Goal: Task Accomplishment & Management: Use online tool/utility

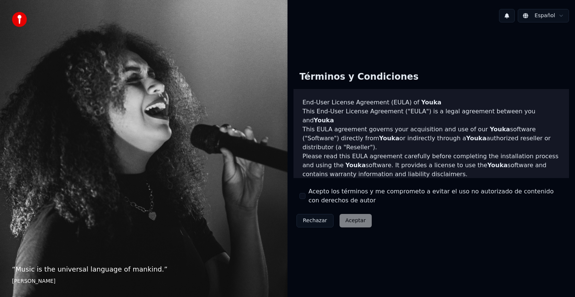
click at [303, 196] on button "Acepto los términos y me comprometo a evitar el uso no autorizado de contenido …" at bounding box center [302, 196] width 6 height 6
click at [354, 221] on button "Aceptar" at bounding box center [355, 220] width 32 height 13
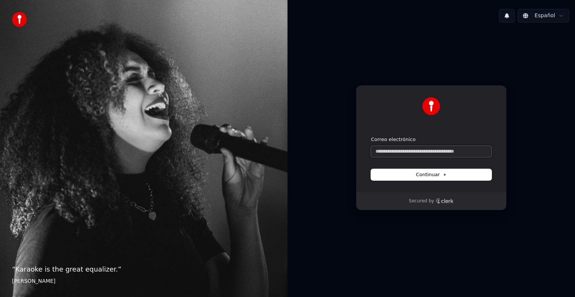
click at [419, 154] on input "Correo electrónico" at bounding box center [431, 151] width 120 height 11
click at [431, 177] on span "Continuar" at bounding box center [431, 174] width 31 height 7
type input "**********"
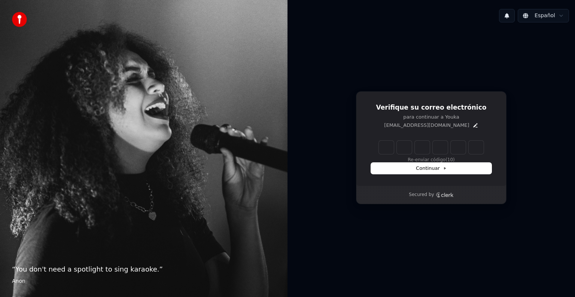
click at [382, 152] on input "Enter verification code" at bounding box center [431, 147] width 105 height 13
type input "******"
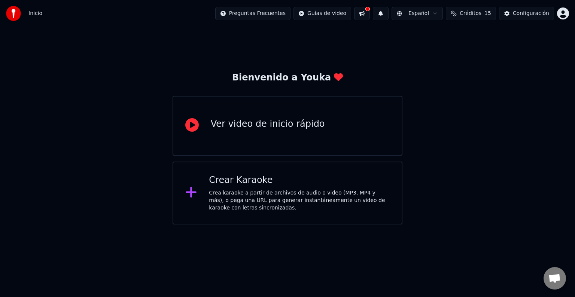
click at [187, 204] on div "Crear Karaoke Crea karaoke a partir de archivos de audio o video (MP3, MP4 y má…" at bounding box center [287, 193] width 230 height 63
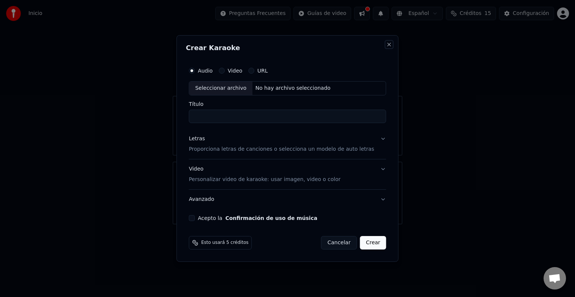
click at [386, 44] on button "Close" at bounding box center [389, 45] width 6 height 6
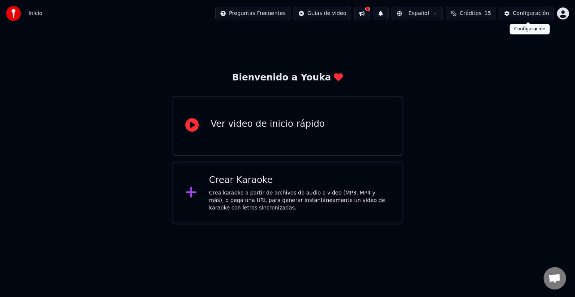
click at [519, 15] on div "Configuración" at bounding box center [531, 13] width 36 height 7
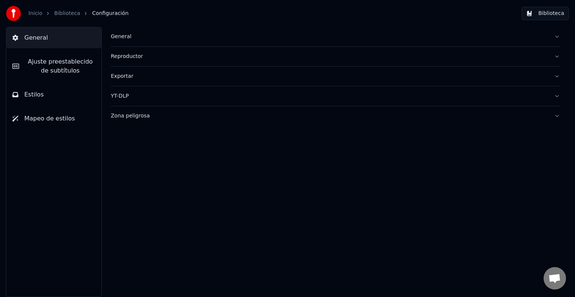
click at [558, 15] on button "Biblioteca" at bounding box center [545, 13] width 48 height 13
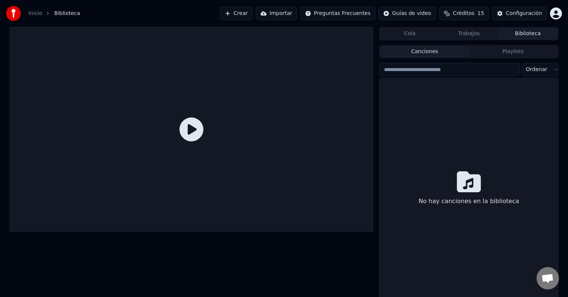
click at [33, 13] on link "Inicio" at bounding box center [35, 13] width 14 height 7
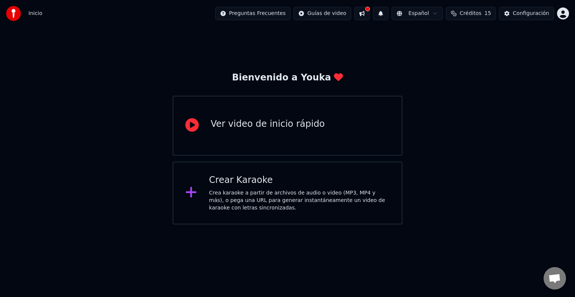
click at [266, 204] on div "Crea karaoke a partir de archivos de audio o video (MP3, MP4 y más), o pega una…" at bounding box center [299, 200] width 181 height 22
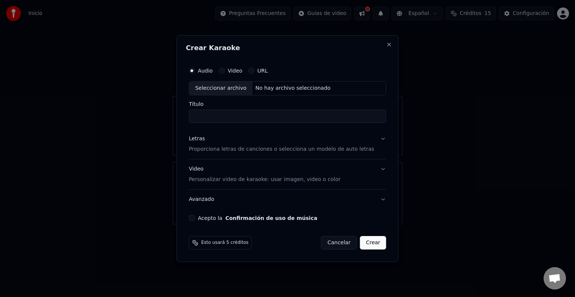
click at [224, 71] on button "Video" at bounding box center [222, 71] width 6 height 6
click at [386, 44] on button "Close" at bounding box center [389, 45] width 6 height 6
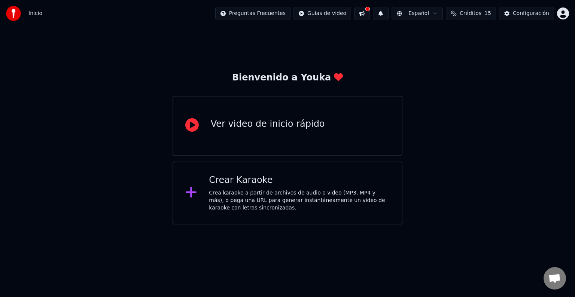
click at [474, 15] on span "Créditos" at bounding box center [470, 13] width 22 height 7
click at [93, 54] on div "Bienvenido a Youka Ver video de inicio rápido Crear Karaoke Crea karaoke a part…" at bounding box center [287, 126] width 575 height 198
click at [275, 198] on div "Crea karaoke a partir de archivos de audio o video (MP3, MP4 y más), o pega una…" at bounding box center [299, 200] width 181 height 22
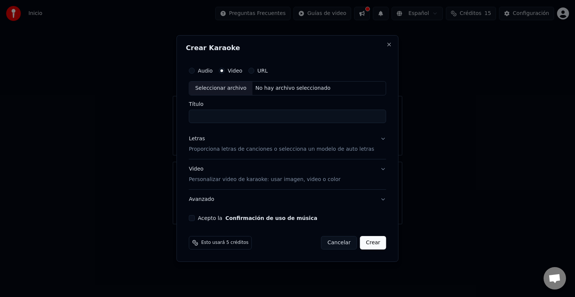
click at [254, 71] on button "URL" at bounding box center [251, 71] width 6 height 6
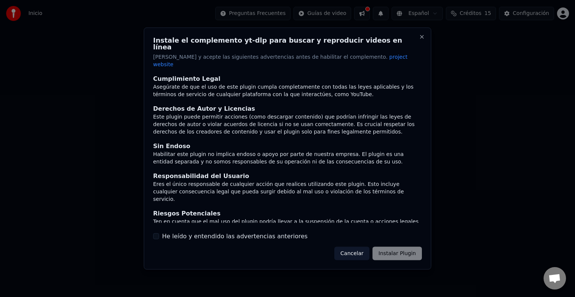
scroll to position [33, 0]
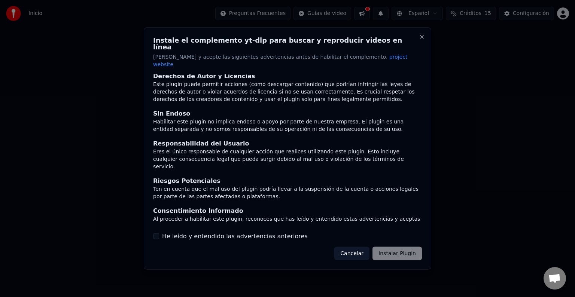
click at [389, 247] on div "Cancelar Instalar Plugin" at bounding box center [378, 253] width 88 height 13
click at [157, 233] on button "He leído y entendido las advertencias anteriores" at bounding box center [156, 236] width 6 height 6
click at [400, 248] on button "Instalar Plugin" at bounding box center [396, 253] width 49 height 13
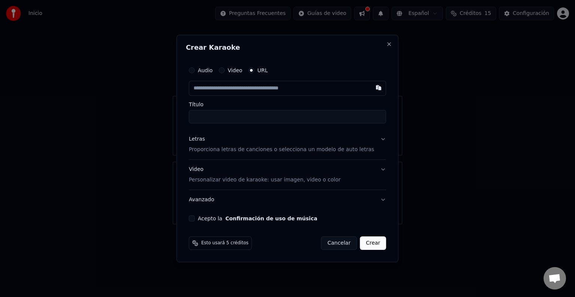
click at [236, 91] on input "text" at bounding box center [287, 88] width 197 height 15
click at [371, 88] on button "button" at bounding box center [378, 87] width 15 height 13
type input "**********"
click at [373, 137] on button "Letras Proporciona letras de canciones o selecciona un modelo de auto letras" at bounding box center [287, 144] width 197 height 30
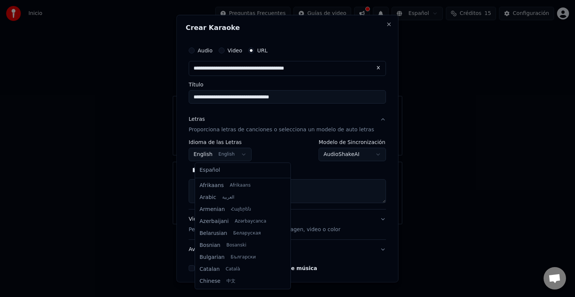
click at [245, 153] on body "**********" at bounding box center [287, 112] width 575 height 224
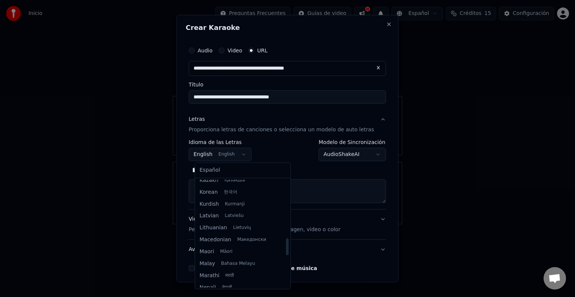
scroll to position [350, 0]
select select "**"
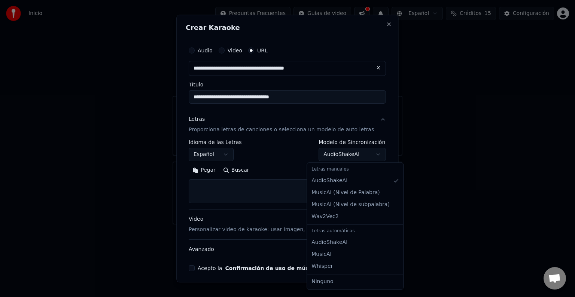
click at [369, 156] on body "**********" at bounding box center [287, 112] width 575 height 224
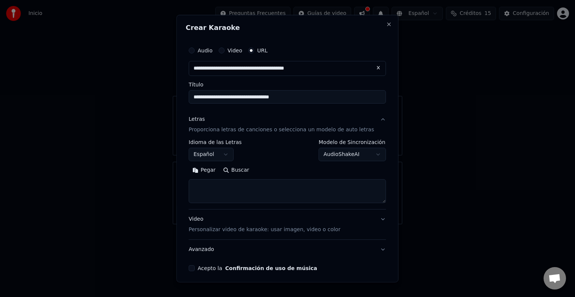
click at [368, 156] on body "**********" at bounding box center [287, 112] width 575 height 224
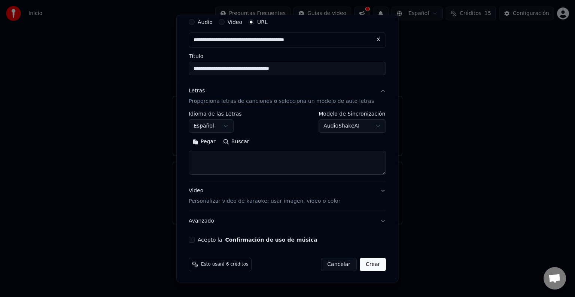
scroll to position [29, 0]
click at [372, 90] on button "Letras Proporciona letras de canciones o selecciona un modelo de auto letras" at bounding box center [287, 95] width 197 height 30
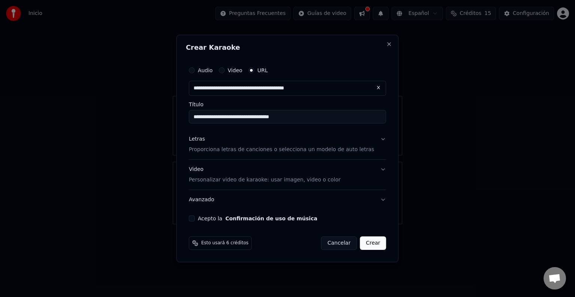
click at [195, 218] on button "Acepto la Confirmación de uso de música" at bounding box center [192, 219] width 6 height 6
click at [374, 168] on button "Video Personalizar video de karaoke: usar imagen, video o color" at bounding box center [287, 175] width 197 height 30
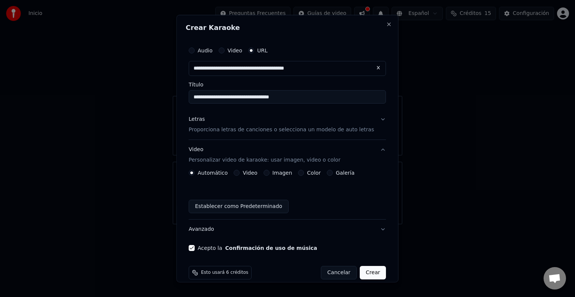
click at [240, 172] on button "Video" at bounding box center [237, 173] width 6 height 6
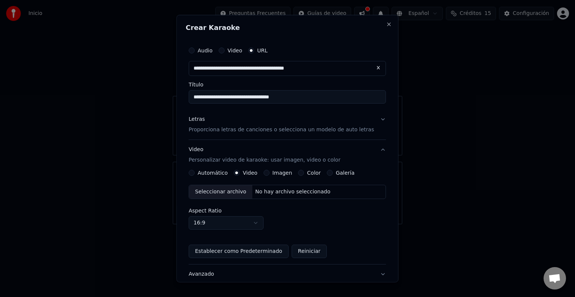
click at [227, 192] on div "Seleccionar archivo" at bounding box center [220, 191] width 63 height 13
click at [269, 174] on button "Imagen" at bounding box center [266, 173] width 6 height 6
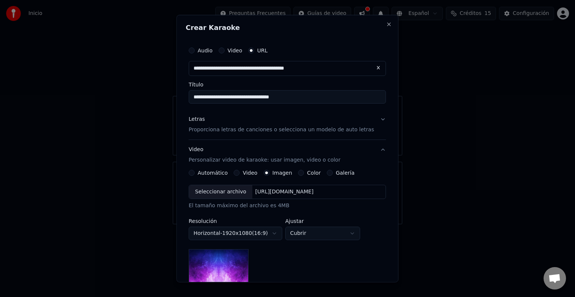
click at [232, 192] on div "Seleccionar archivo" at bounding box center [220, 191] width 63 height 13
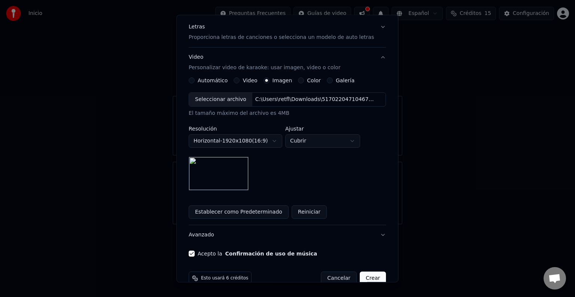
scroll to position [107, 0]
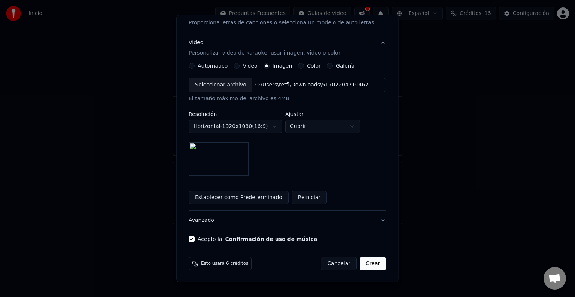
click at [363, 266] on button "Crear" at bounding box center [373, 263] width 26 height 13
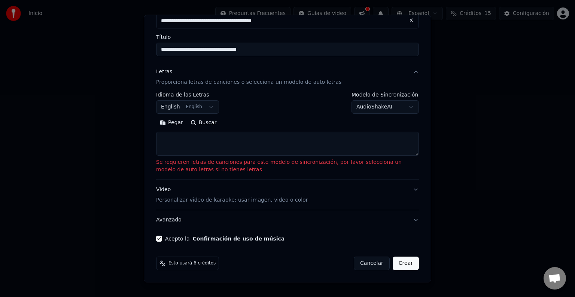
scroll to position [47, 0]
click at [205, 141] on textarea at bounding box center [287, 144] width 263 height 24
paste textarea "**********"
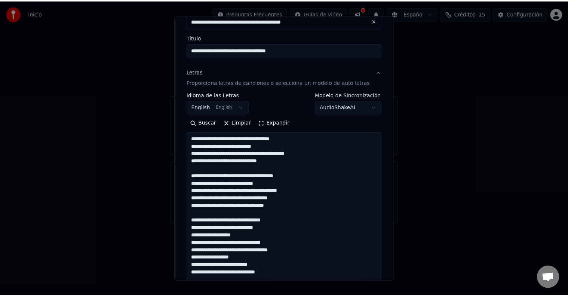
scroll to position [29, 0]
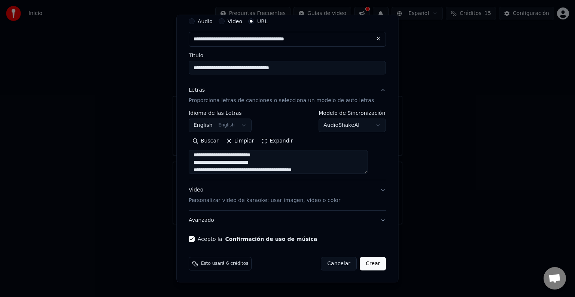
type textarea "**********"
click at [360, 267] on button "Crear" at bounding box center [373, 263] width 26 height 13
select select "**"
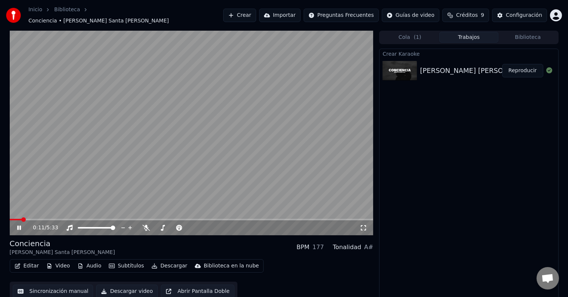
click at [367, 220] on div "0:11 / 5:33" at bounding box center [192, 227] width 364 height 15
click at [365, 225] on icon at bounding box center [363, 228] width 7 height 6
click at [25, 263] on button "Editar" at bounding box center [27, 266] width 30 height 10
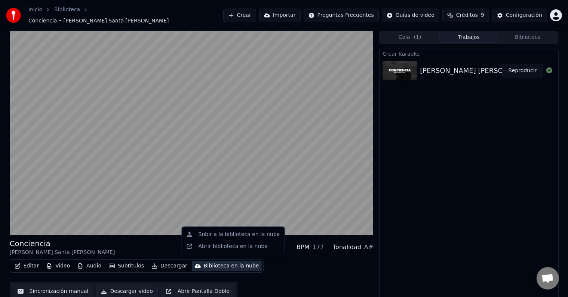
click at [299, 272] on div "Editar Video Audio Subtítulos Descargar Biblioteca en la nube Sincronización ma…" at bounding box center [192, 280] width 364 height 42
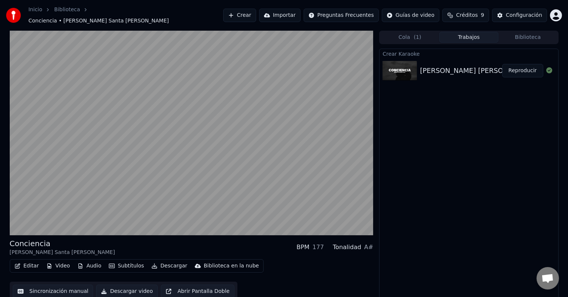
scroll to position [0, 0]
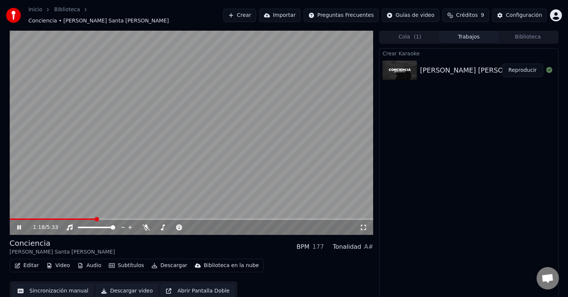
click at [56, 262] on button "Video" at bounding box center [58, 265] width 30 height 10
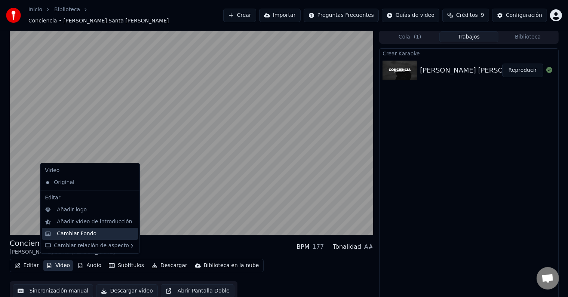
click at [75, 236] on div "Cambiar Fondo" at bounding box center [77, 233] width 40 height 7
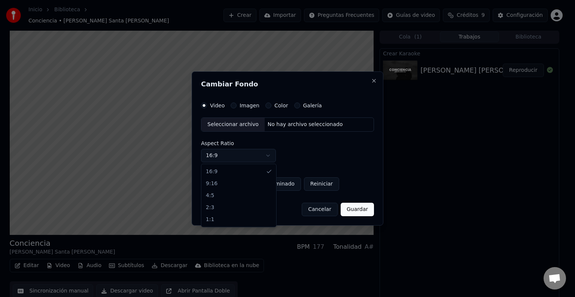
click at [268, 156] on body "Inicio Biblioteca Conciencia • Gilberto Santa Rosa Crear Importar Preguntas Fre…" at bounding box center [284, 148] width 568 height 297
click at [266, 156] on body "Inicio Biblioteca Conciencia • Gilberto Santa Rosa Crear Importar Preguntas Fre…" at bounding box center [284, 148] width 568 height 297
click at [362, 211] on button "Guardar" at bounding box center [356, 209] width 33 height 13
click at [356, 210] on button "Guardar" at bounding box center [356, 209] width 33 height 13
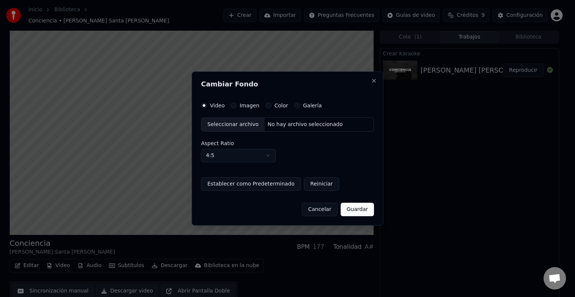
click at [356, 210] on button "Guardar" at bounding box center [356, 209] width 33 height 13
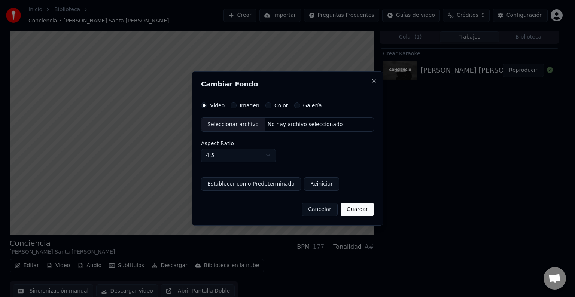
click at [356, 210] on button "Guardar" at bounding box center [356, 209] width 33 height 13
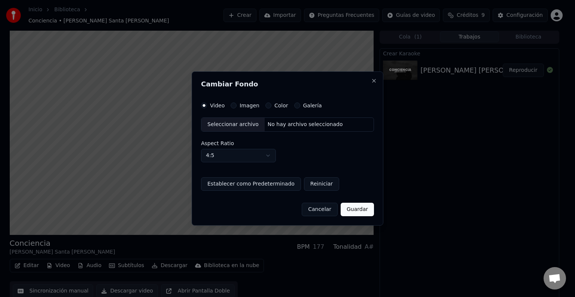
select select "****"
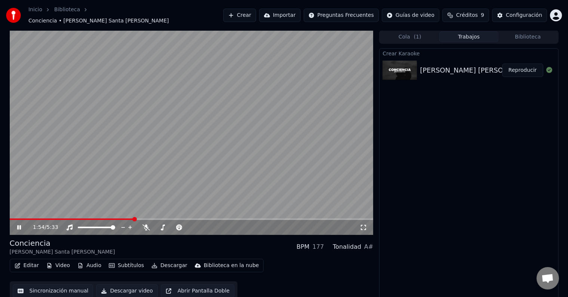
click at [305, 169] on video at bounding box center [192, 132] width 364 height 205
click at [52, 260] on button "Video" at bounding box center [58, 265] width 30 height 10
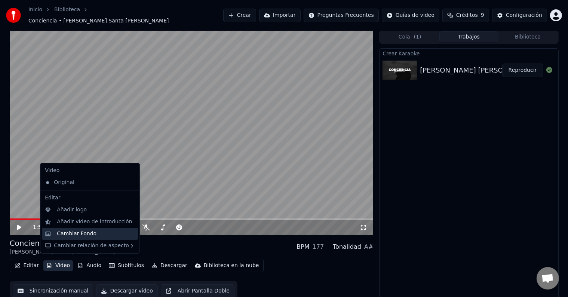
click at [65, 230] on div "Cambiar Fondo" at bounding box center [77, 233] width 40 height 7
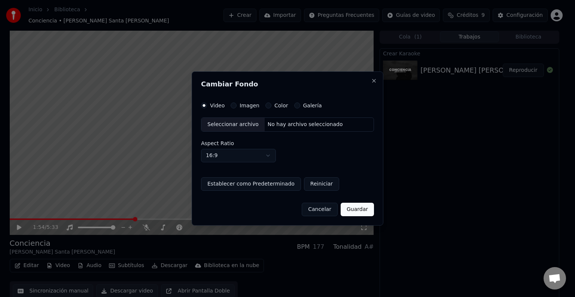
click at [268, 157] on body "Inicio Biblioteca Conciencia • Gilberto Santa Rosa Crear Importar Preguntas Fre…" at bounding box center [284, 148] width 568 height 297
select select "***"
click at [232, 105] on button "Imagen" at bounding box center [233, 106] width 6 height 6
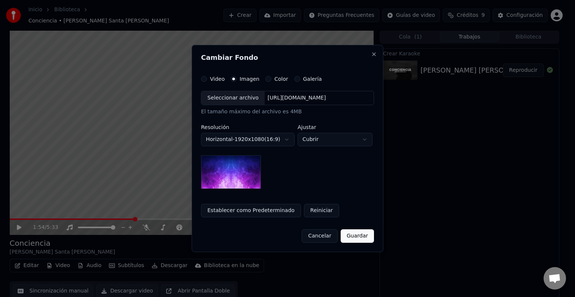
click at [216, 97] on div "Seleccionar archivo" at bounding box center [232, 97] width 63 height 13
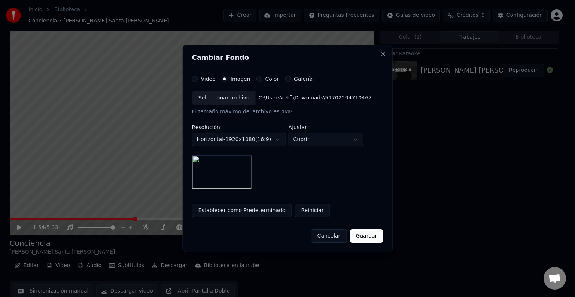
click at [277, 140] on body "**********" at bounding box center [284, 148] width 568 height 297
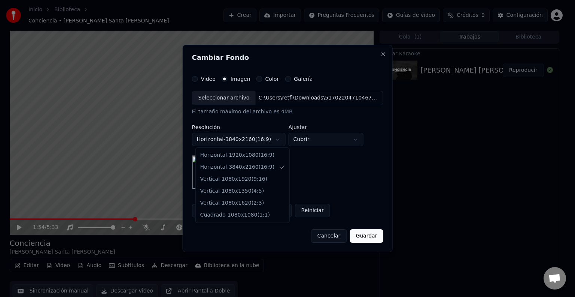
click at [276, 140] on body "**********" at bounding box center [284, 148] width 568 height 297
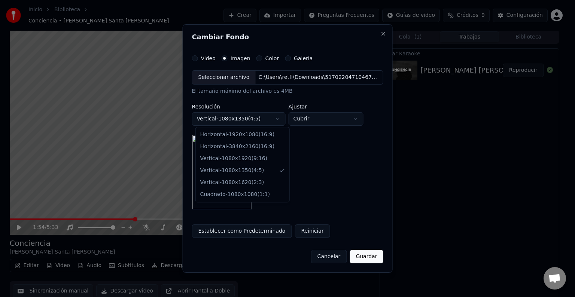
click at [279, 119] on body "**********" at bounding box center [284, 148] width 568 height 297
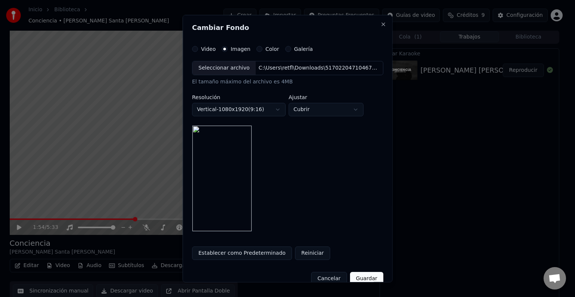
click at [266, 110] on body "**********" at bounding box center [284, 148] width 568 height 297
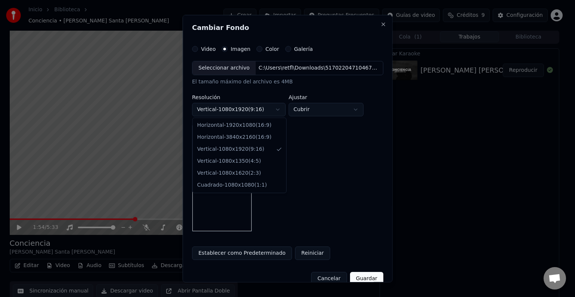
select select "*********"
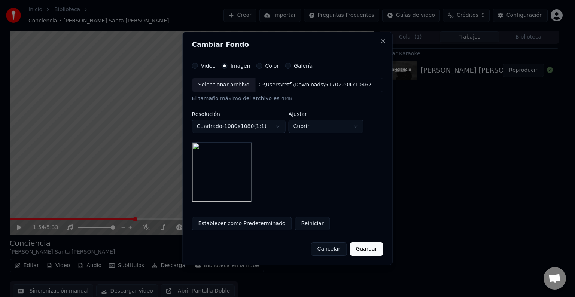
click at [365, 251] on button "Guardar" at bounding box center [365, 248] width 33 height 13
click at [370, 246] on html "**********" at bounding box center [287, 148] width 575 height 297
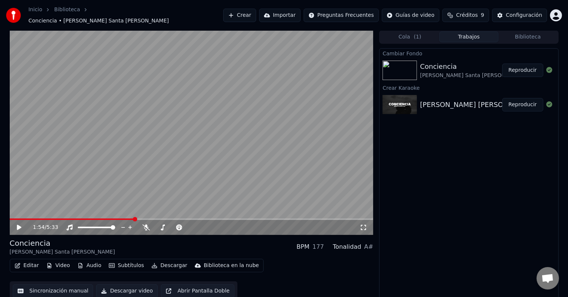
click at [439, 66] on div "Conciencia" at bounding box center [473, 66] width 106 height 10
click at [523, 68] on button "Reproducir" at bounding box center [522, 70] width 41 height 13
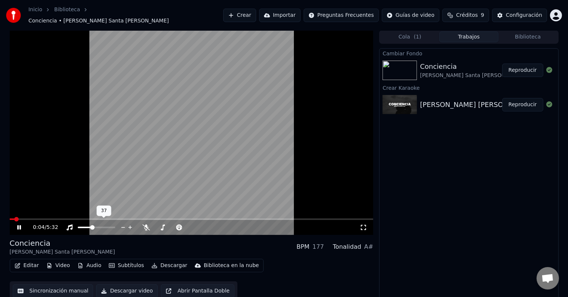
click at [91, 227] on span at bounding box center [92, 227] width 4 height 4
click at [203, 140] on video at bounding box center [192, 132] width 364 height 205
click at [361, 224] on icon at bounding box center [363, 227] width 7 height 6
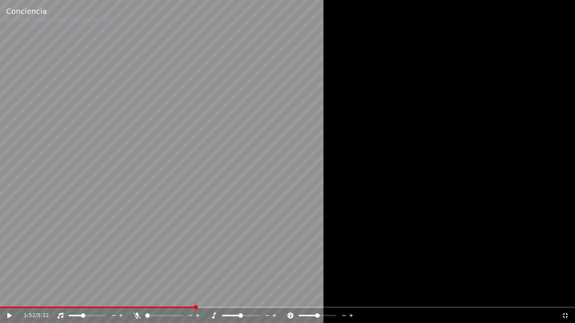
click at [6, 297] on div "1:52 / 5:32" at bounding box center [287, 315] width 569 height 7
click at [7, 297] on icon at bounding box center [15, 316] width 18 height 6
click at [564, 297] on icon at bounding box center [564, 316] width 7 height 6
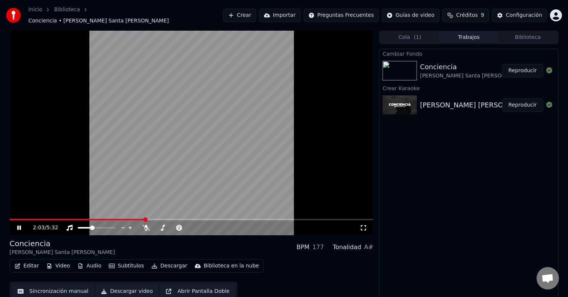
click at [258, 112] on video at bounding box center [192, 133] width 364 height 205
click at [117, 287] on button "Descargar video" at bounding box center [126, 290] width 61 height 13
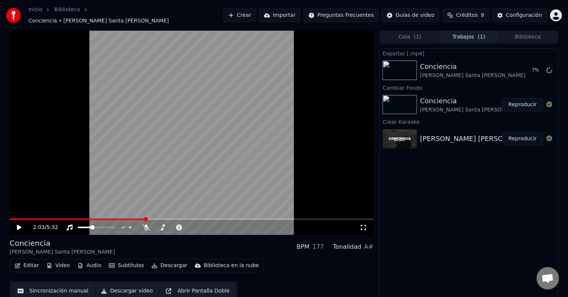
click at [457, 96] on div "Conciencia" at bounding box center [473, 101] width 106 height 10
click at [465, 233] on div "Exportar [.mp4] Conciencia Gilberto Santa Rosa 10 % Cambiar Fondo Conciencia Gi…" at bounding box center [468, 174] width 179 height 253
click at [474, 67] on div "Conciencia Gilberto Santa Rosa" at bounding box center [473, 70] width 106 height 18
click at [550, 67] on icon at bounding box center [550, 70] width 6 height 6
click at [551, 67] on icon at bounding box center [550, 70] width 6 height 6
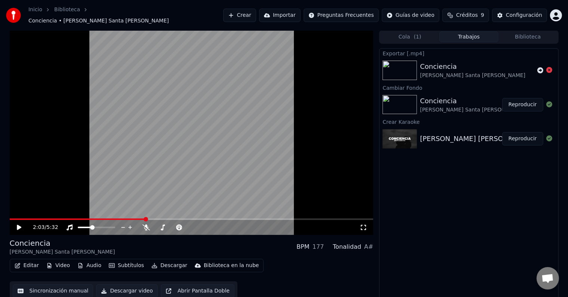
click at [549, 67] on icon at bounding box center [550, 70] width 6 height 6
click at [459, 106] on div "Gilberto Santa Rosa" at bounding box center [473, 109] width 106 height 7
click at [291, 15] on button "Importar" at bounding box center [280, 15] width 42 height 13
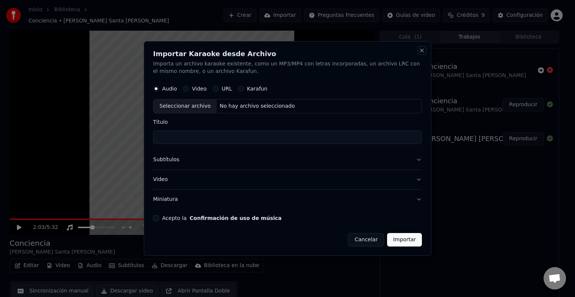
click at [422, 51] on button "Close" at bounding box center [422, 51] width 6 height 6
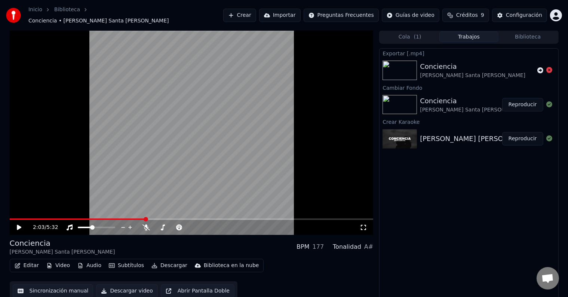
click at [63, 10] on link "Biblioteca" at bounding box center [67, 9] width 26 height 7
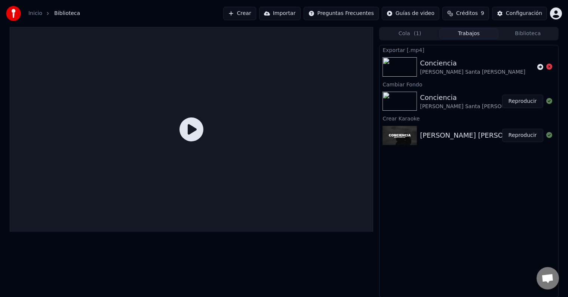
click at [468, 97] on div "Conciencia Gilberto Santa Rosa" at bounding box center [461, 101] width 82 height 18
click at [522, 100] on button "Reproducir" at bounding box center [522, 101] width 41 height 13
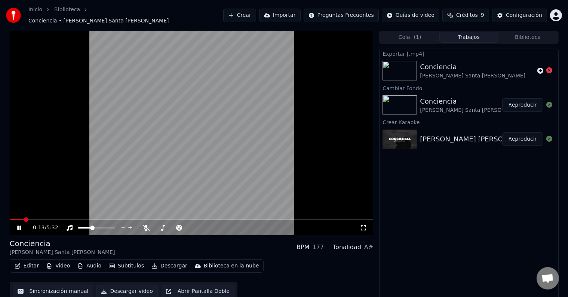
click at [220, 147] on video at bounding box center [192, 133] width 364 height 205
